Goal: Check status: Check status

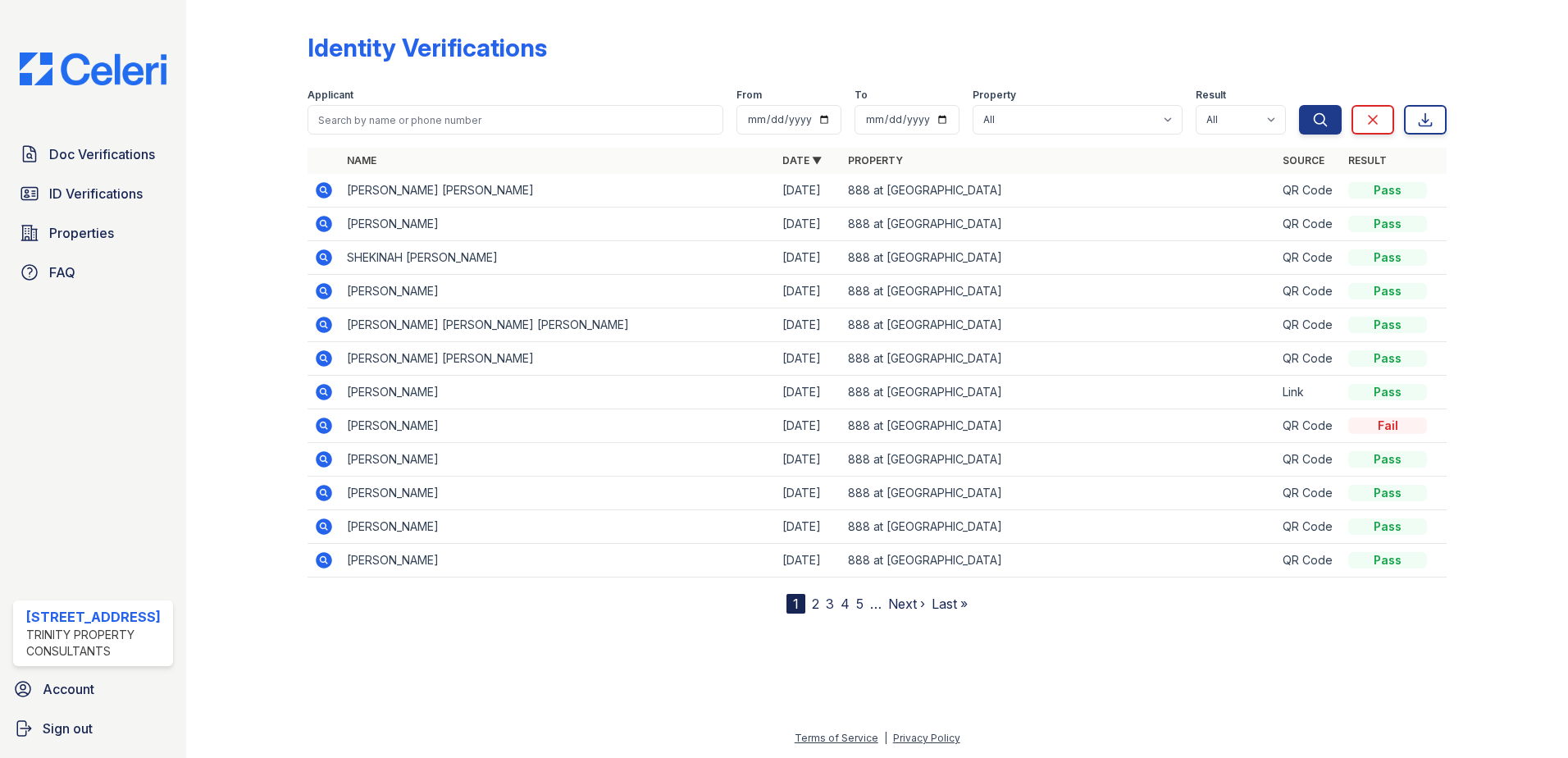
drag, startPoint x: 125, startPoint y: 167, endPoint x: 211, endPoint y: 155, distance: 86.8
click at [125, 167] on link "Doc Verifications" at bounding box center [93, 153] width 160 height 33
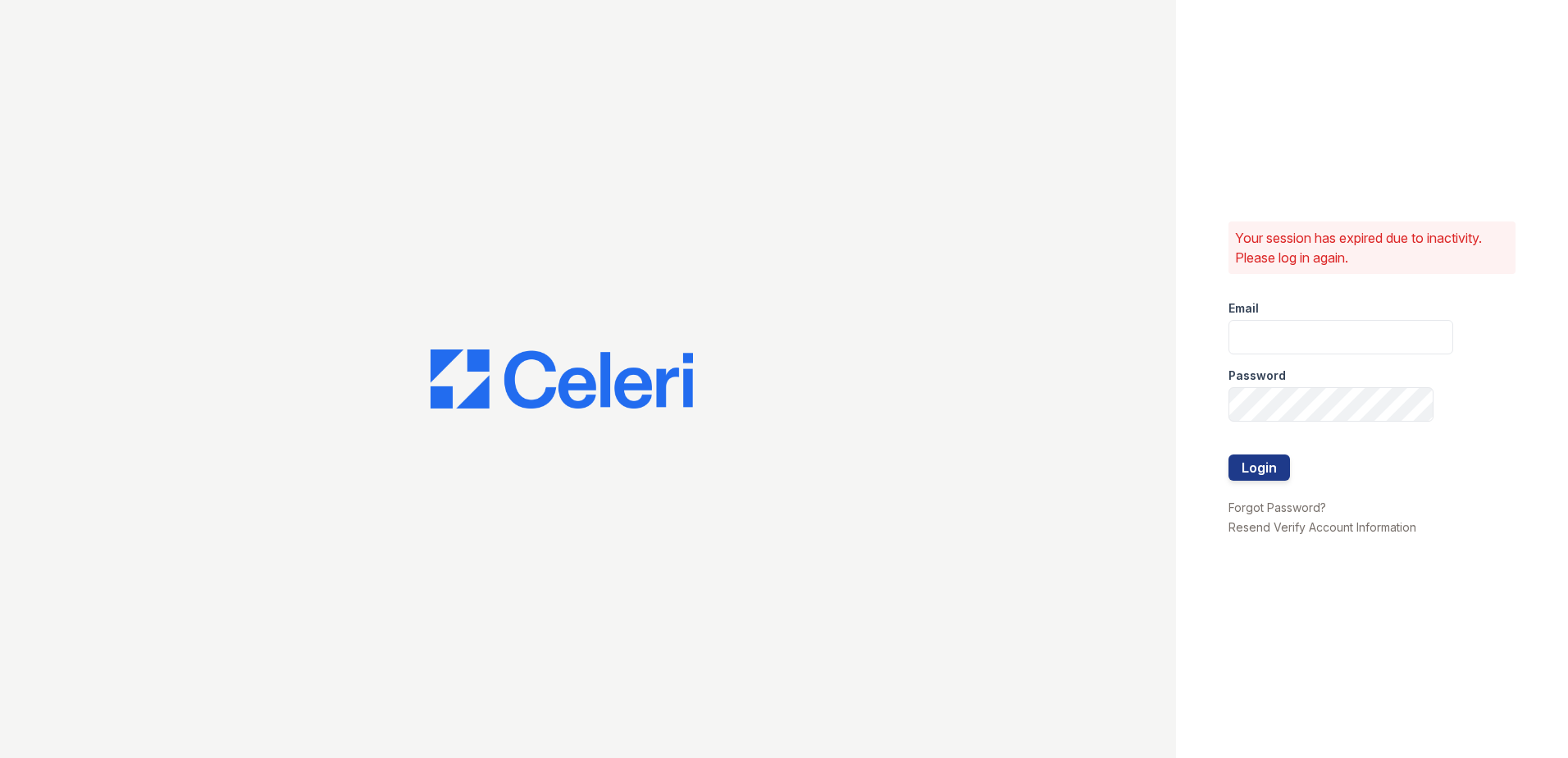
click at [416, 117] on div at bounding box center [588, 379] width 1176 height 758
type input "888atgrandhopepark@trinity-pm.com"
click at [1266, 463] on button "Login" at bounding box center [1259, 467] width 61 height 27
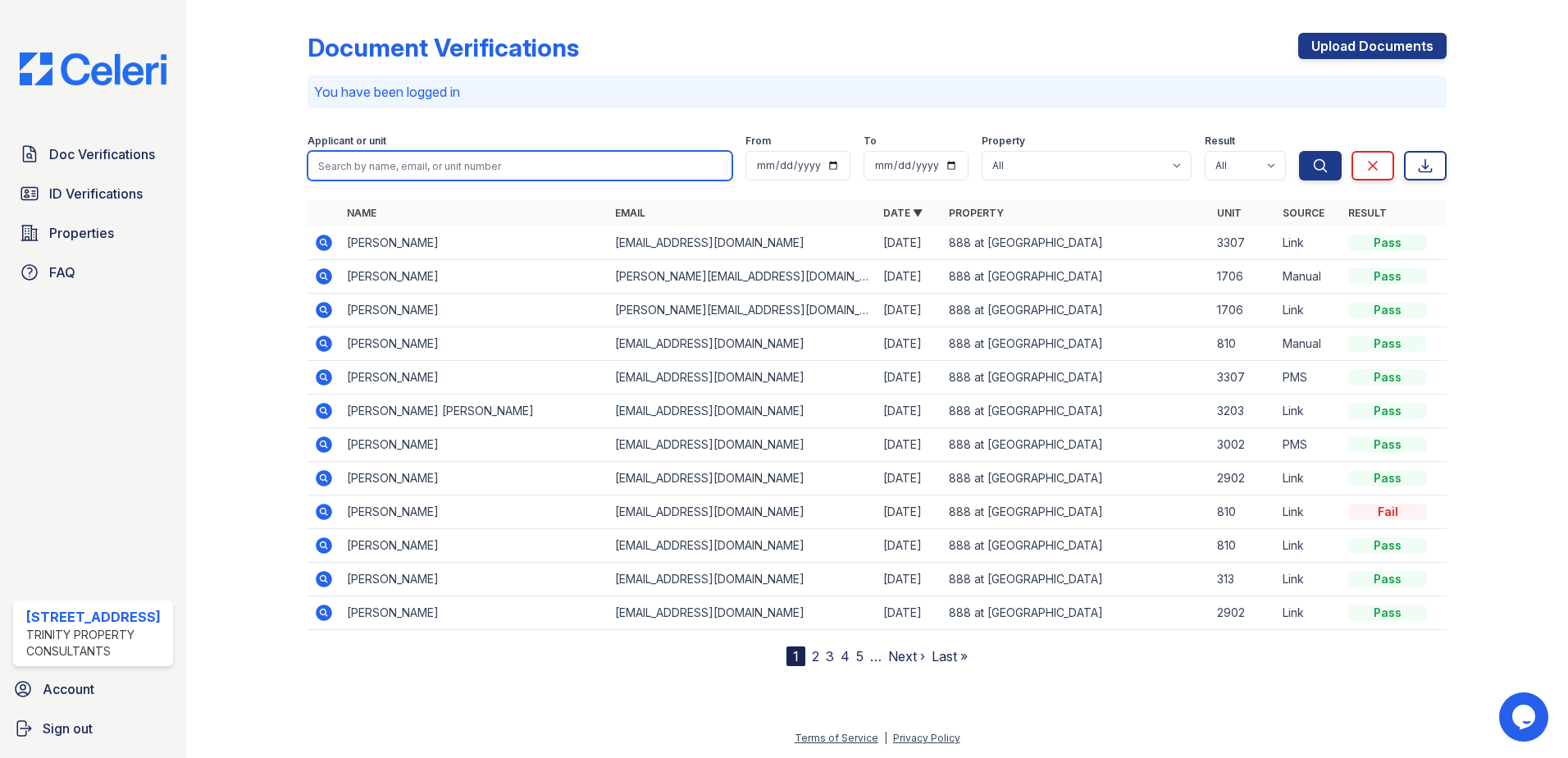
click at [495, 170] on input "search" at bounding box center [520, 166] width 425 height 30
type input "OUYANG"
click at [1299, 151] on button "Search" at bounding box center [1320, 166] width 42 height 30
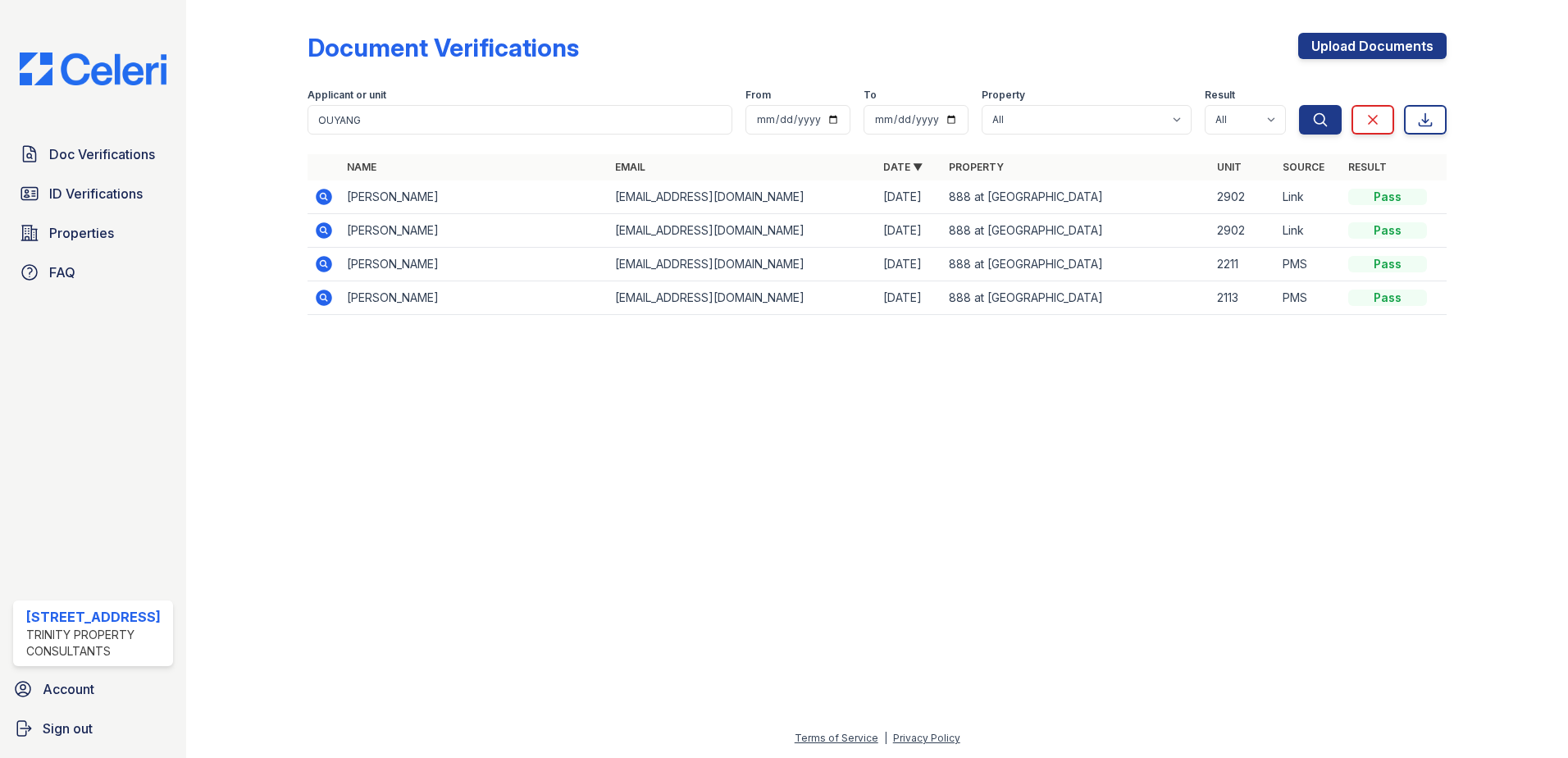
click at [321, 196] on icon at bounding box center [324, 197] width 20 height 20
